Goal: Obtain resource: Download file/media

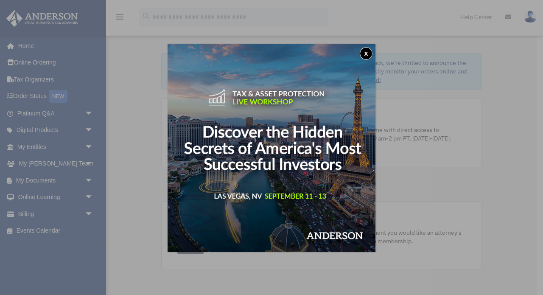
click at [368, 54] on button "x" at bounding box center [366, 53] width 13 height 13
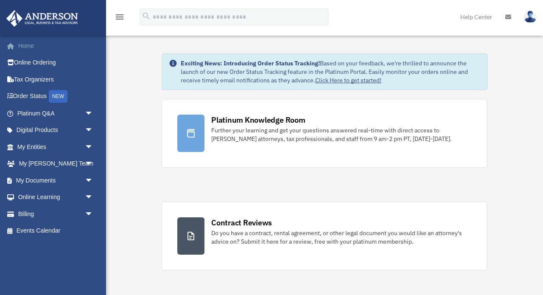
click at [13, 41] on link "Home" at bounding box center [56, 45] width 100 height 17
click at [90, 182] on span "arrow_drop_down" at bounding box center [93, 180] width 17 height 17
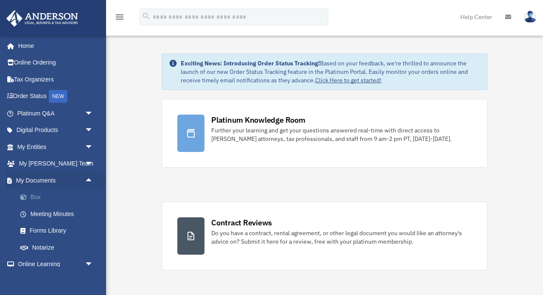
click at [39, 193] on link "Box" at bounding box center [59, 197] width 94 height 17
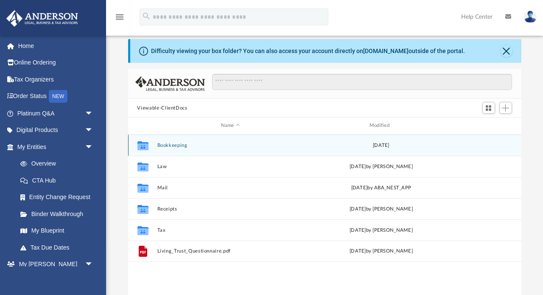
scroll to position [8, 0]
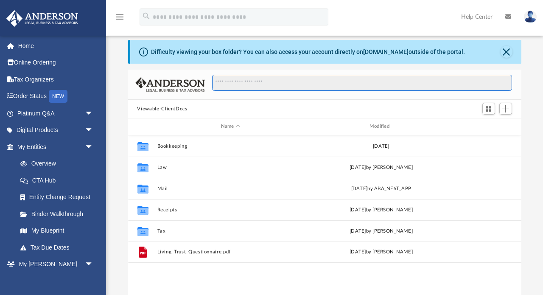
click at [253, 81] on input "Search files and folders" at bounding box center [362, 83] width 300 height 16
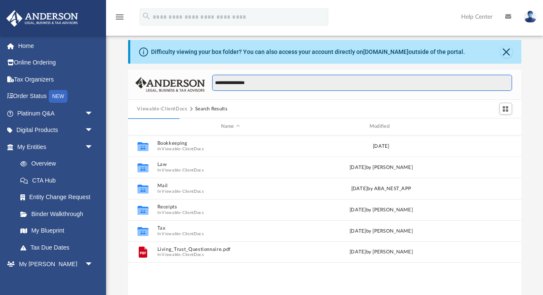
type input "**********"
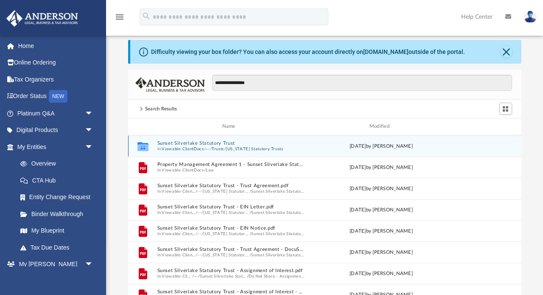
click at [202, 144] on button "Sunset Silverlake Statutory Trust" at bounding box center [230, 143] width 147 height 6
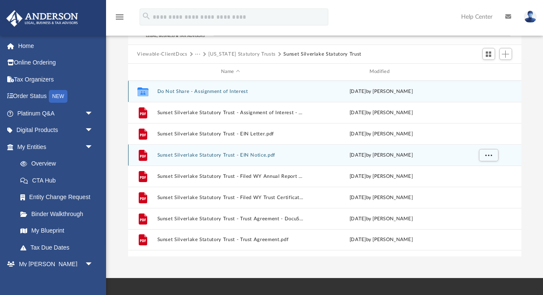
scroll to position [68, 0]
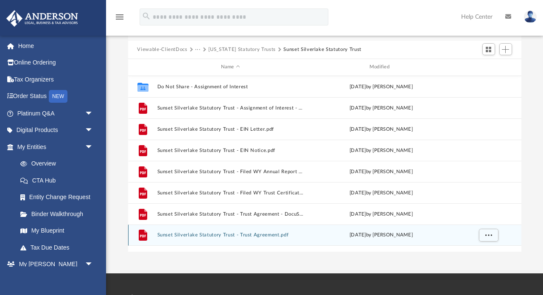
click at [201, 237] on button "Sunset Silverlake Statutory Trust - Trust Agreement.pdf" at bounding box center [230, 235] width 147 height 6
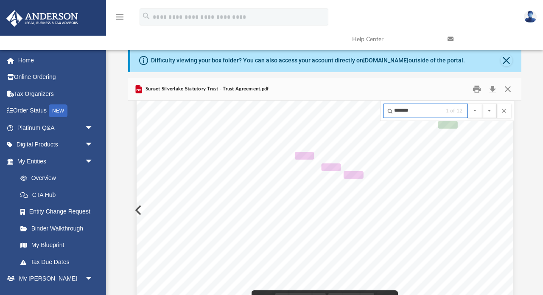
scroll to position [10053, 0]
type input "*******"
click at [489, 110] on button "File preview" at bounding box center [489, 111] width 14 height 14
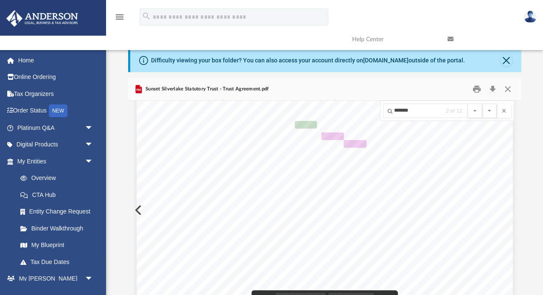
click at [489, 110] on button "File preview" at bounding box center [489, 111] width 14 height 14
click at [422, 112] on input "*******" at bounding box center [425, 111] width 85 height 14
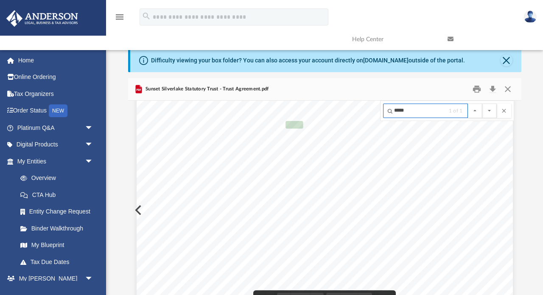
scroll to position [3624, 0]
click at [489, 110] on button "File preview" at bounding box center [489, 111] width 14 height 14
click at [422, 112] on input "*****" at bounding box center [425, 111] width 85 height 14
drag, startPoint x: 422, startPoint y: 115, endPoint x: 364, endPoint y: 114, distance: 58.1
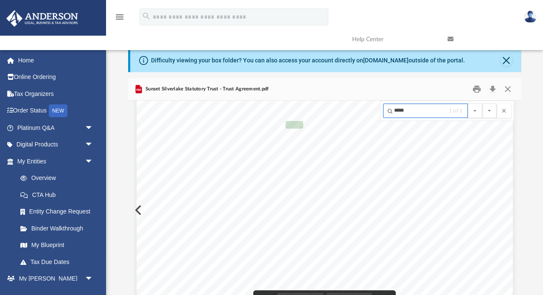
click at [364, 114] on div "Agreement of Sunset Silverlake Statutory Trust Page 5 of 19 Any Trustee may be …" at bounding box center [324, 210] width 393 height 219
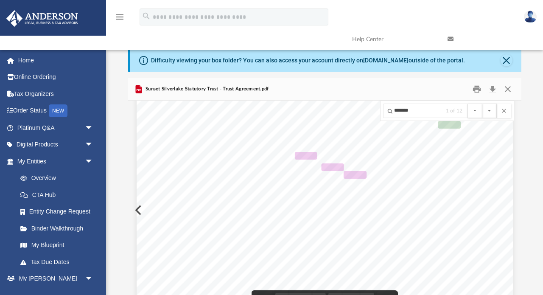
click at [489, 110] on button "File preview" at bounding box center [489, 111] width 14 height 14
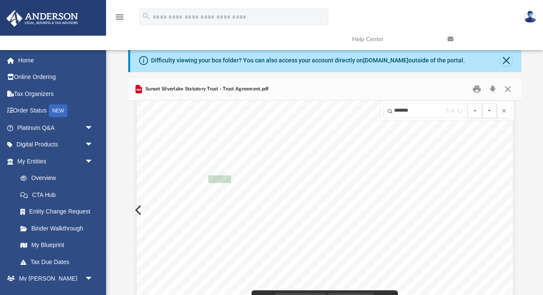
drag, startPoint x: 322, startPoint y: 189, endPoint x: 470, endPoint y: 247, distance: 158.9
click at [427, 112] on input "*******" at bounding box center [425, 111] width 85 height 14
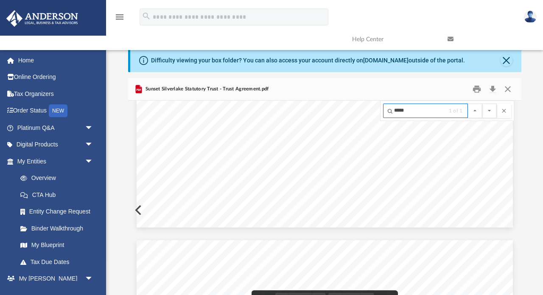
scroll to position [25030, 0]
type input "*****"
click at [489, 110] on button "File preview" at bounding box center [489, 111] width 14 height 14
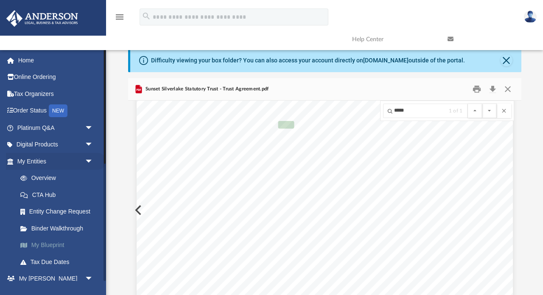
click at [64, 241] on link "My Blueprint" at bounding box center [59, 245] width 94 height 17
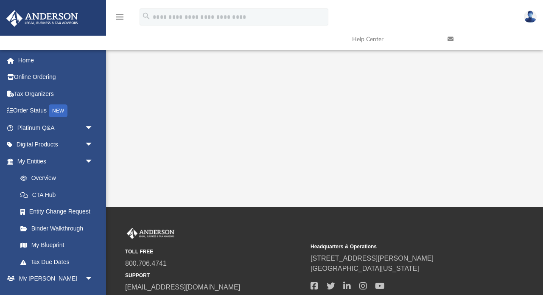
scroll to position [208, 0]
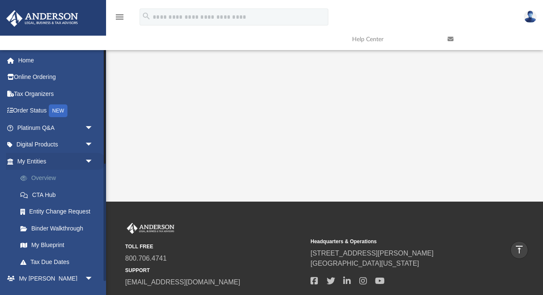
click at [45, 177] on link "Overview" at bounding box center [59, 178] width 94 height 17
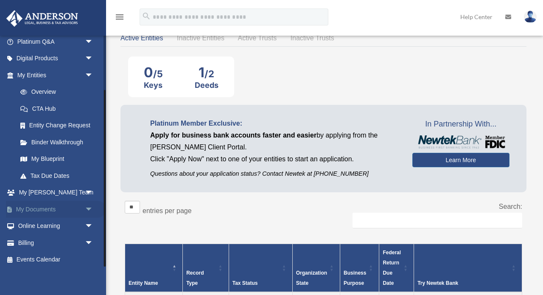
scroll to position [71, 0]
click at [88, 205] on span "arrow_drop_down" at bounding box center [93, 209] width 17 height 17
click at [34, 226] on link "Box" at bounding box center [59, 226] width 94 height 17
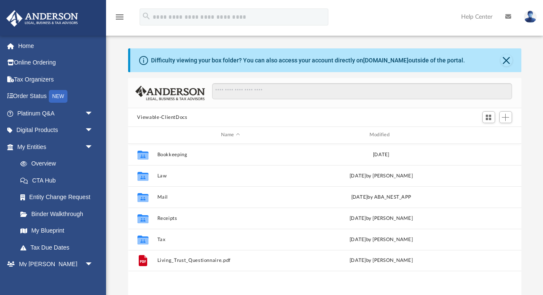
scroll to position [193, 393]
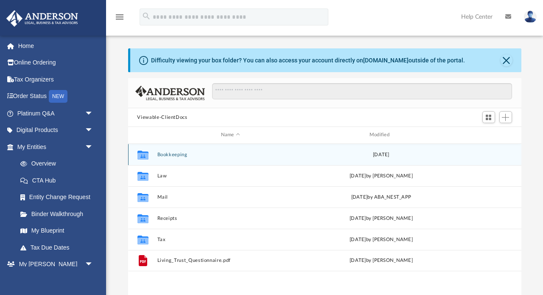
click at [172, 156] on button "Bookkeeping" at bounding box center [230, 155] width 147 height 6
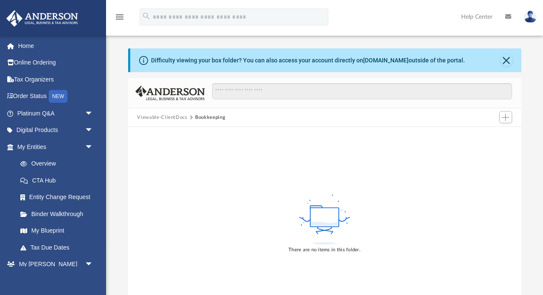
click at [168, 119] on button "Viewable-ClientDocs" at bounding box center [162, 118] width 50 height 8
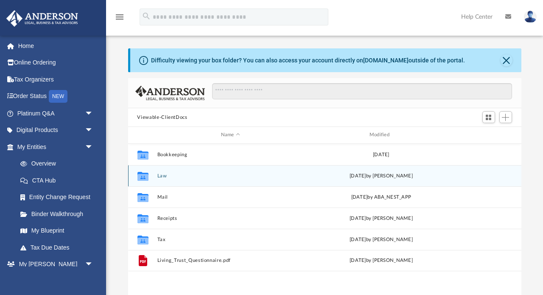
click at [163, 175] on button "Law" at bounding box center [230, 176] width 147 height 6
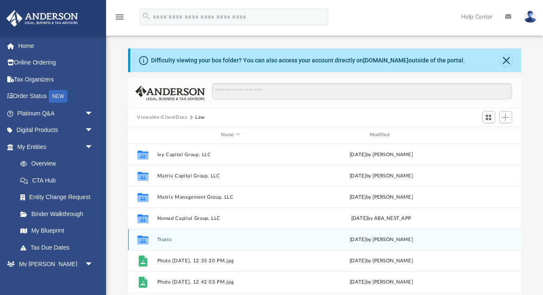
click at [159, 241] on button "Trusts" at bounding box center [230, 240] width 147 height 6
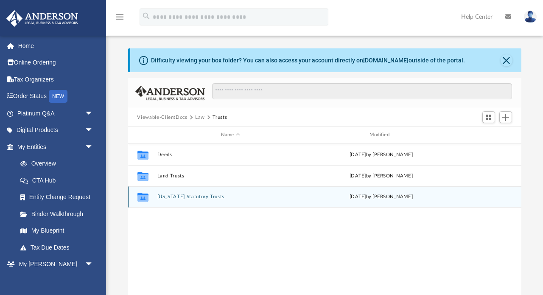
click at [172, 196] on button "[US_STATE] Statutory Trusts" at bounding box center [230, 197] width 147 height 6
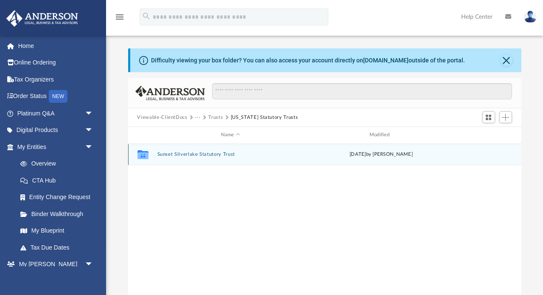
click at [182, 153] on button "Sunset Silverlake Statutory Trust" at bounding box center [230, 154] width 147 height 6
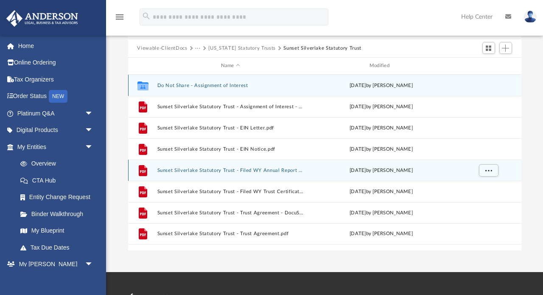
scroll to position [70, 0]
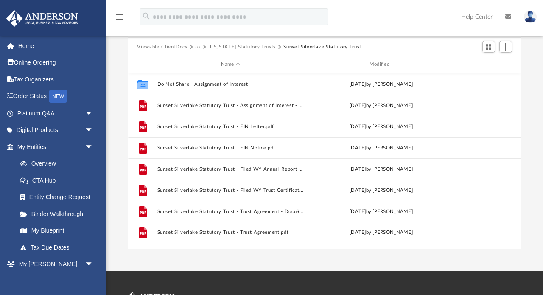
click at [214, 48] on button "[US_STATE] Statutory Trusts" at bounding box center [241, 47] width 67 height 8
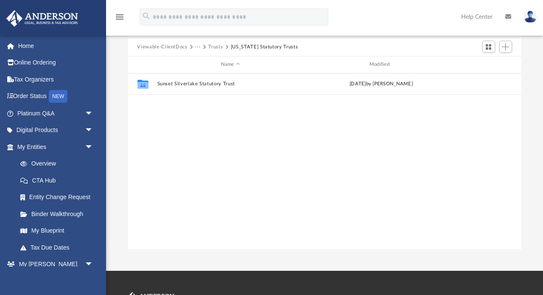
click at [214, 48] on button "Trusts" at bounding box center [215, 47] width 14 height 8
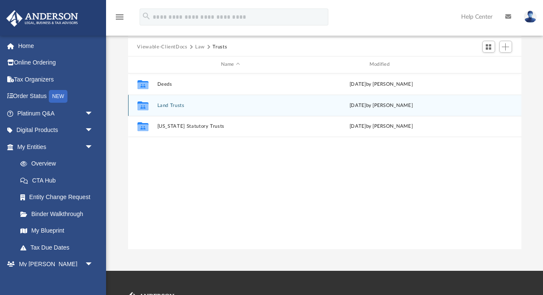
click at [170, 108] on div "Collaborated Folder Land Trusts Mon Jun 23 2025 by Jay Barlao" at bounding box center [324, 105] width 393 height 21
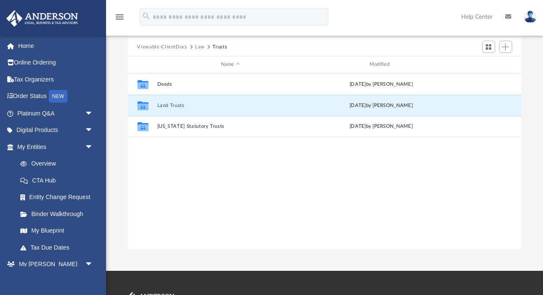
click at [197, 45] on button "Law" at bounding box center [200, 47] width 10 height 8
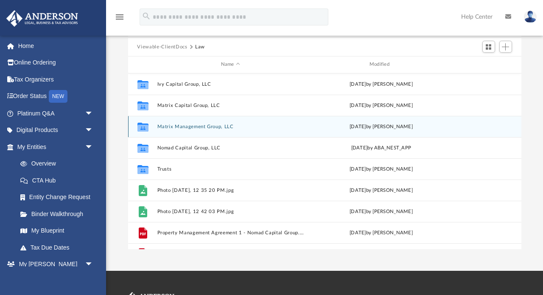
click at [180, 124] on button "Matrix Management Group, LLC" at bounding box center [230, 127] width 147 height 6
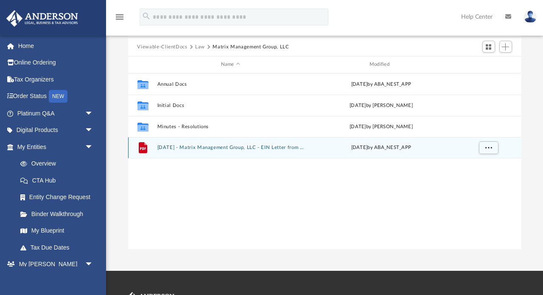
click at [186, 148] on button "2024.04.11 - Matrix Management Group, LLC - EIN Letter from IRS.pdf" at bounding box center [230, 148] width 147 height 6
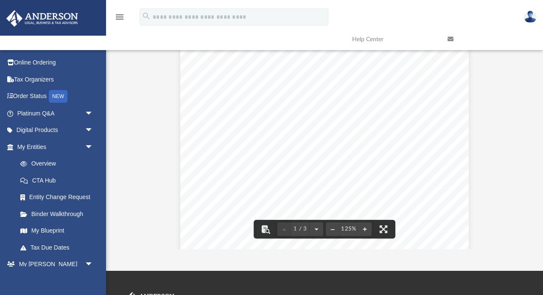
scroll to position [8, 0]
